Goal: Use online tool/utility: Utilize a website feature to perform a specific function

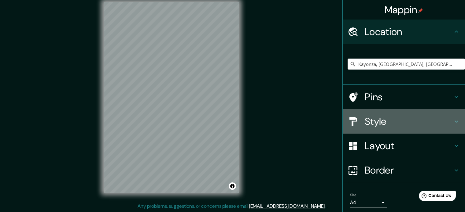
click at [453, 120] on icon at bounding box center [456, 121] width 7 height 7
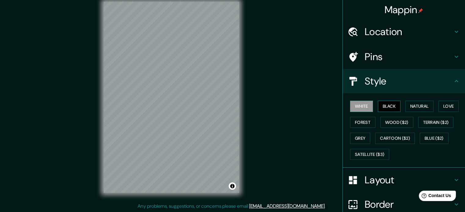
click at [394, 107] on button "Black" at bounding box center [389, 106] width 23 height 11
click at [419, 109] on button "Natural" at bounding box center [419, 106] width 28 height 11
click at [359, 104] on button "White" at bounding box center [361, 106] width 23 height 11
click at [387, 105] on button "Black" at bounding box center [389, 106] width 23 height 11
click at [414, 103] on button "Natural" at bounding box center [419, 106] width 28 height 11
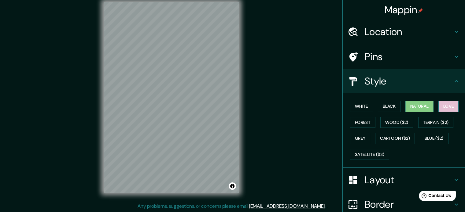
click at [440, 106] on button "Love" at bounding box center [448, 106] width 20 height 11
click at [363, 124] on button "Forest" at bounding box center [362, 122] width 25 height 11
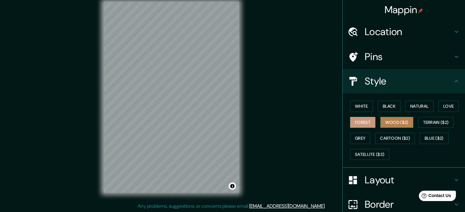
click at [381, 122] on button "Wood ($2)" at bounding box center [396, 122] width 33 height 11
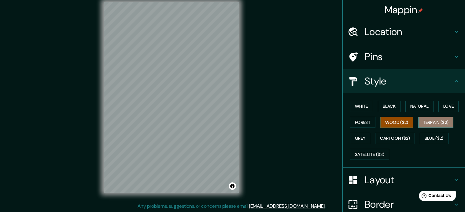
click at [426, 117] on button "Terrain ($2)" at bounding box center [435, 122] width 35 height 11
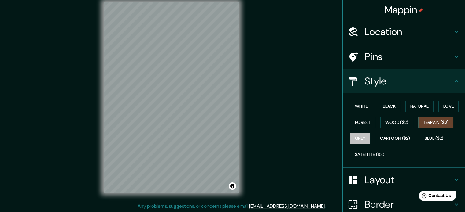
click at [357, 139] on button "Grey" at bounding box center [360, 138] width 20 height 11
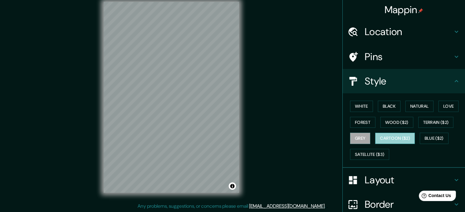
click at [408, 140] on button "Cartoon ($2)" at bounding box center [395, 138] width 40 height 11
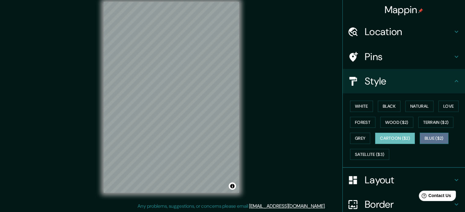
click at [426, 139] on button "Blue ($2)" at bounding box center [434, 138] width 29 height 11
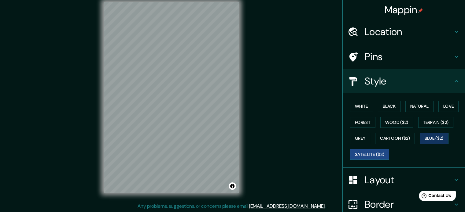
click at [352, 153] on button "Satellite ($3)" at bounding box center [369, 154] width 39 height 11
click at [362, 105] on button "White" at bounding box center [361, 106] width 23 height 11
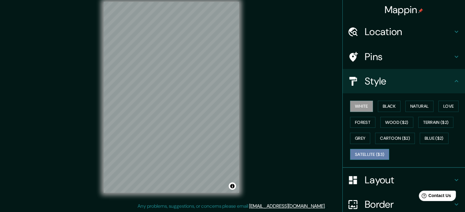
click at [376, 152] on button "Satellite ($3)" at bounding box center [369, 154] width 39 height 11
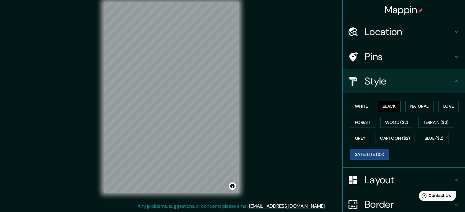
click at [379, 103] on button "Black" at bounding box center [389, 106] width 23 height 11
click at [374, 181] on h4 "Layout" at bounding box center [409, 180] width 88 height 12
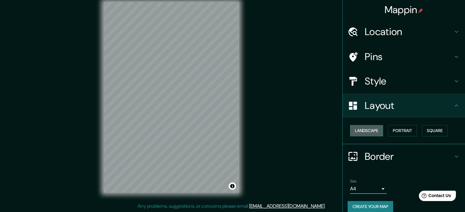
click at [373, 131] on button "Landscape" at bounding box center [366, 130] width 33 height 11
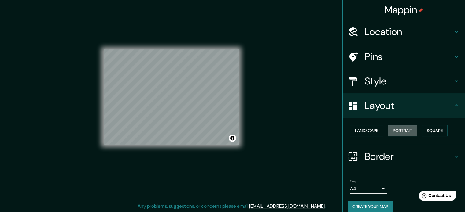
click at [389, 131] on button "Portrait" at bounding box center [402, 130] width 29 height 11
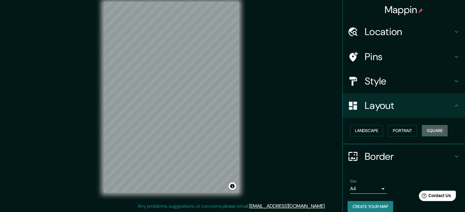
click at [435, 131] on button "Square" at bounding box center [435, 130] width 26 height 11
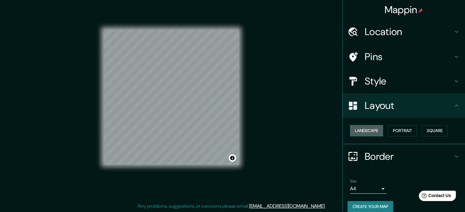
click at [366, 134] on button "Landscape" at bounding box center [366, 130] width 33 height 11
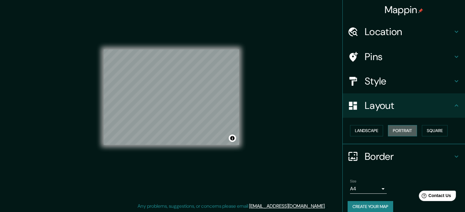
click at [391, 129] on button "Portrait" at bounding box center [402, 130] width 29 height 11
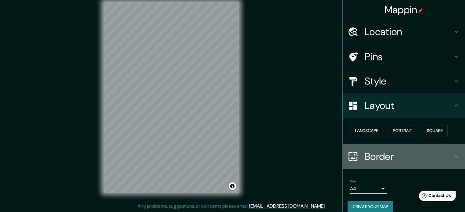
click at [388, 158] on h4 "Border" at bounding box center [409, 157] width 88 height 12
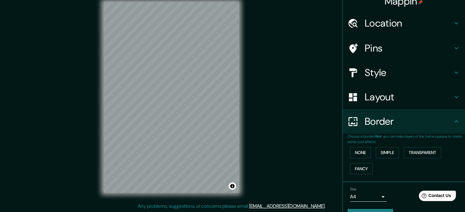
scroll to position [23, 0]
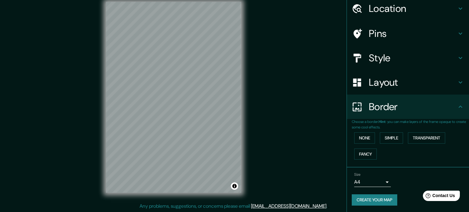
click at [378, 183] on body "Mappin Location [GEOGRAPHIC_DATA], [GEOGRAPHIC_DATA], [GEOGRAPHIC_DATA] [GEOGRA…" at bounding box center [234, 98] width 469 height 212
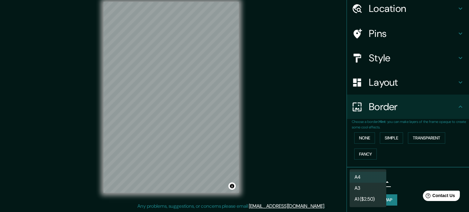
click at [400, 171] on div at bounding box center [234, 106] width 469 height 212
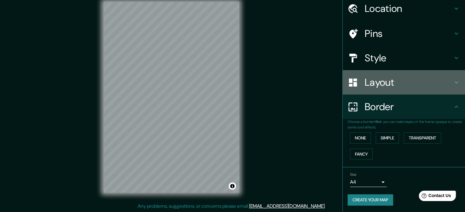
click at [392, 83] on h4 "Layout" at bounding box center [409, 82] width 88 height 12
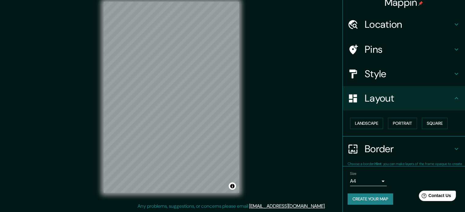
scroll to position [7, 0]
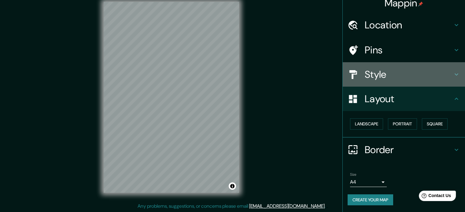
click at [396, 75] on h4 "Style" at bounding box center [409, 74] width 88 height 12
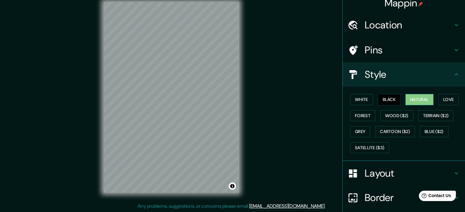
click at [407, 97] on button "Natural" at bounding box center [419, 99] width 28 height 11
click at [441, 100] on button "Love" at bounding box center [448, 99] width 20 height 11
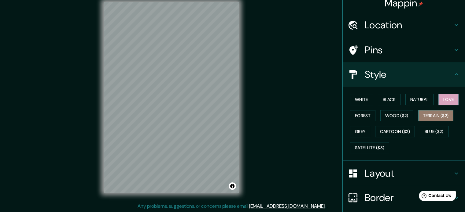
click at [437, 115] on button "Terrain ($2)" at bounding box center [435, 115] width 35 height 11
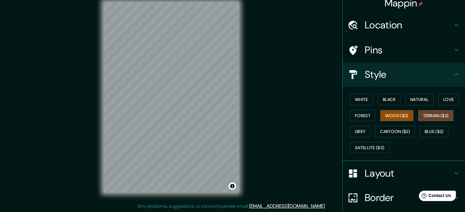
click at [400, 118] on button "Wood ($2)" at bounding box center [396, 115] width 33 height 11
click at [364, 117] on button "Forest" at bounding box center [362, 115] width 25 height 11
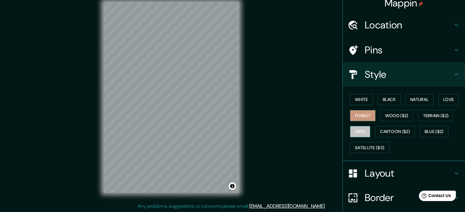
click at [360, 130] on button "Grey" at bounding box center [360, 131] width 20 height 11
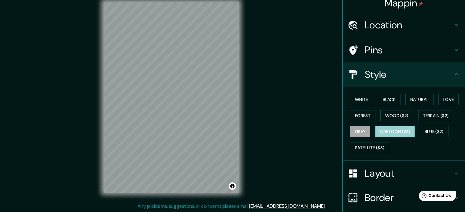
click at [389, 128] on button "Cartoon ($2)" at bounding box center [395, 131] width 40 height 11
click at [437, 132] on button "Blue ($2)" at bounding box center [434, 131] width 29 height 11
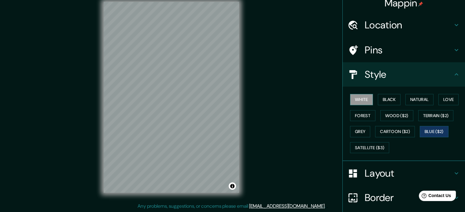
click at [354, 98] on button "White" at bounding box center [361, 99] width 23 height 11
click at [393, 99] on button "Black" at bounding box center [389, 99] width 23 height 11
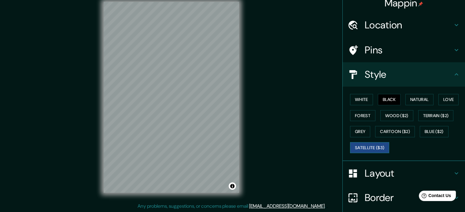
click at [361, 148] on button "Satellite ($3)" at bounding box center [369, 147] width 39 height 11
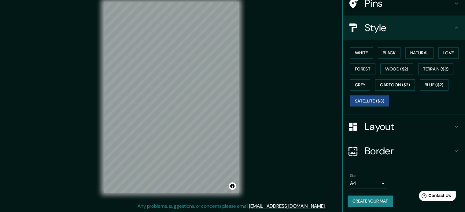
scroll to position [54, 0]
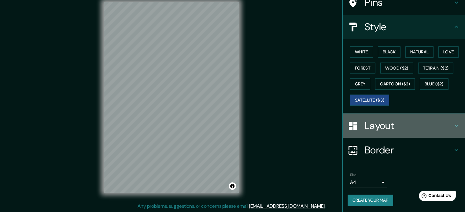
click at [428, 125] on h4 "Layout" at bounding box center [409, 126] width 88 height 12
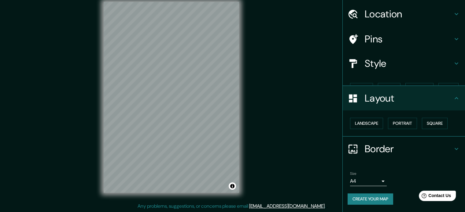
scroll to position [7, 0]
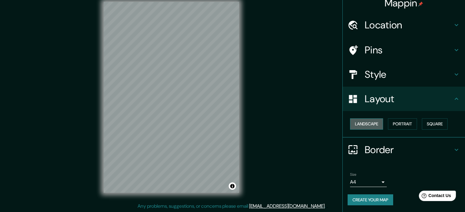
click at [356, 123] on button "Landscape" at bounding box center [366, 124] width 33 height 11
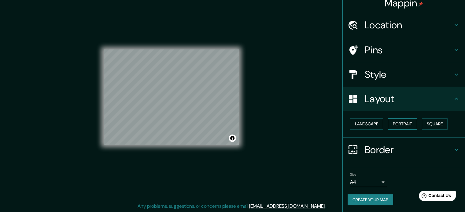
click at [389, 119] on button "Portrait" at bounding box center [402, 124] width 29 height 11
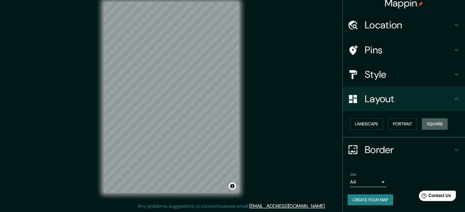
click at [427, 121] on button "Square" at bounding box center [435, 124] width 26 height 11
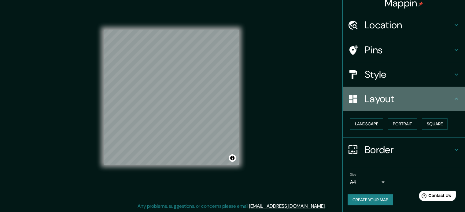
click at [386, 94] on h4 "Layout" at bounding box center [409, 99] width 88 height 12
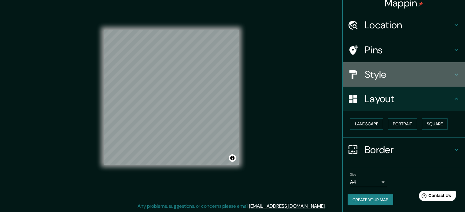
click at [369, 74] on h4 "Style" at bounding box center [409, 74] width 88 height 12
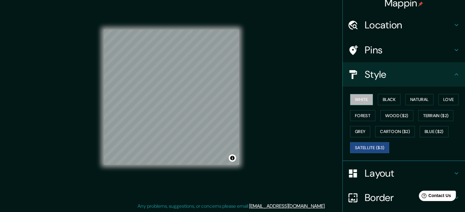
click at [359, 102] on button "White" at bounding box center [361, 99] width 23 height 11
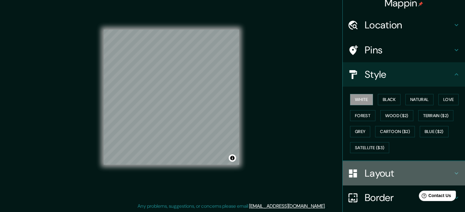
click at [375, 173] on h4 "Layout" at bounding box center [409, 174] width 88 height 12
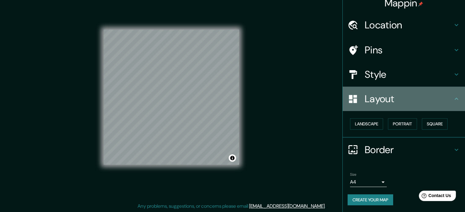
click at [370, 101] on h4 "Layout" at bounding box center [409, 99] width 88 height 12
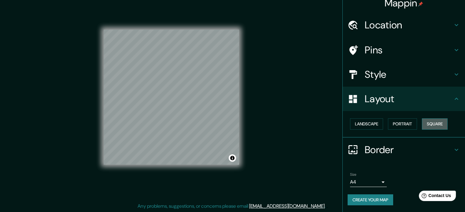
click at [429, 123] on button "Square" at bounding box center [435, 124] width 26 height 11
drag, startPoint x: 419, startPoint y: 123, endPoint x: 414, endPoint y: 127, distance: 6.6
click at [422, 123] on button "Square" at bounding box center [435, 124] width 26 height 11
click at [403, 128] on button "Portrait" at bounding box center [402, 124] width 29 height 11
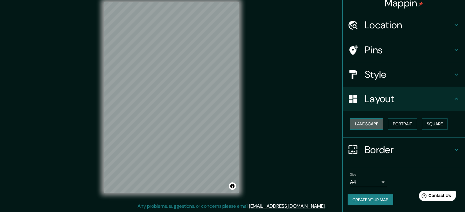
click at [369, 126] on button "Landscape" at bounding box center [366, 124] width 33 height 11
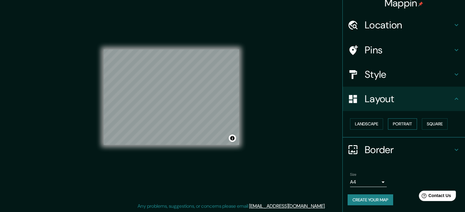
click at [396, 127] on button "Portrait" at bounding box center [402, 124] width 29 height 11
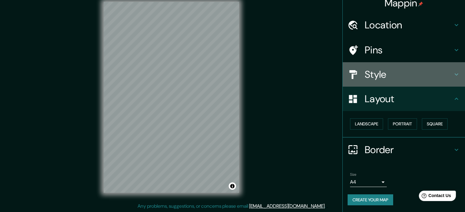
click at [383, 71] on h4 "Style" at bounding box center [409, 74] width 88 height 12
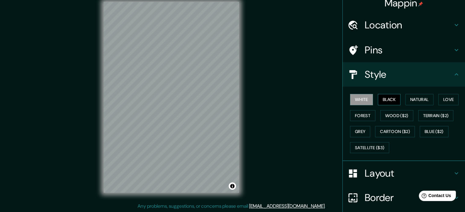
click at [383, 100] on button "Black" at bounding box center [389, 99] width 23 height 11
click at [186, 47] on div at bounding box center [186, 48] width 5 height 5
click at [171, 123] on div at bounding box center [172, 121] width 5 height 5
click at [171, 118] on div at bounding box center [171, 117] width 5 height 5
click at [379, 146] on button "Satellite ($3)" at bounding box center [369, 147] width 39 height 11
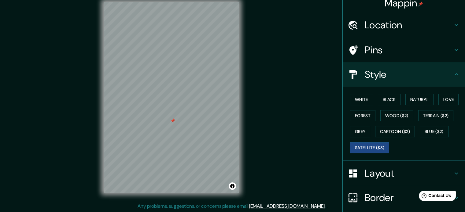
click at [174, 121] on div at bounding box center [172, 121] width 5 height 5
click at [413, 99] on button "Natural" at bounding box center [419, 99] width 28 height 11
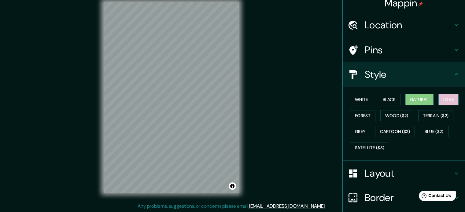
click at [448, 101] on button "Love" at bounding box center [448, 99] width 20 height 11
click at [356, 112] on button "Forest" at bounding box center [362, 115] width 25 height 11
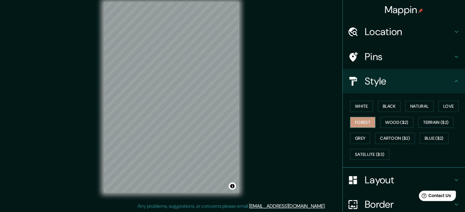
scroll to position [0, 0]
